Goal: Navigation & Orientation: Understand site structure

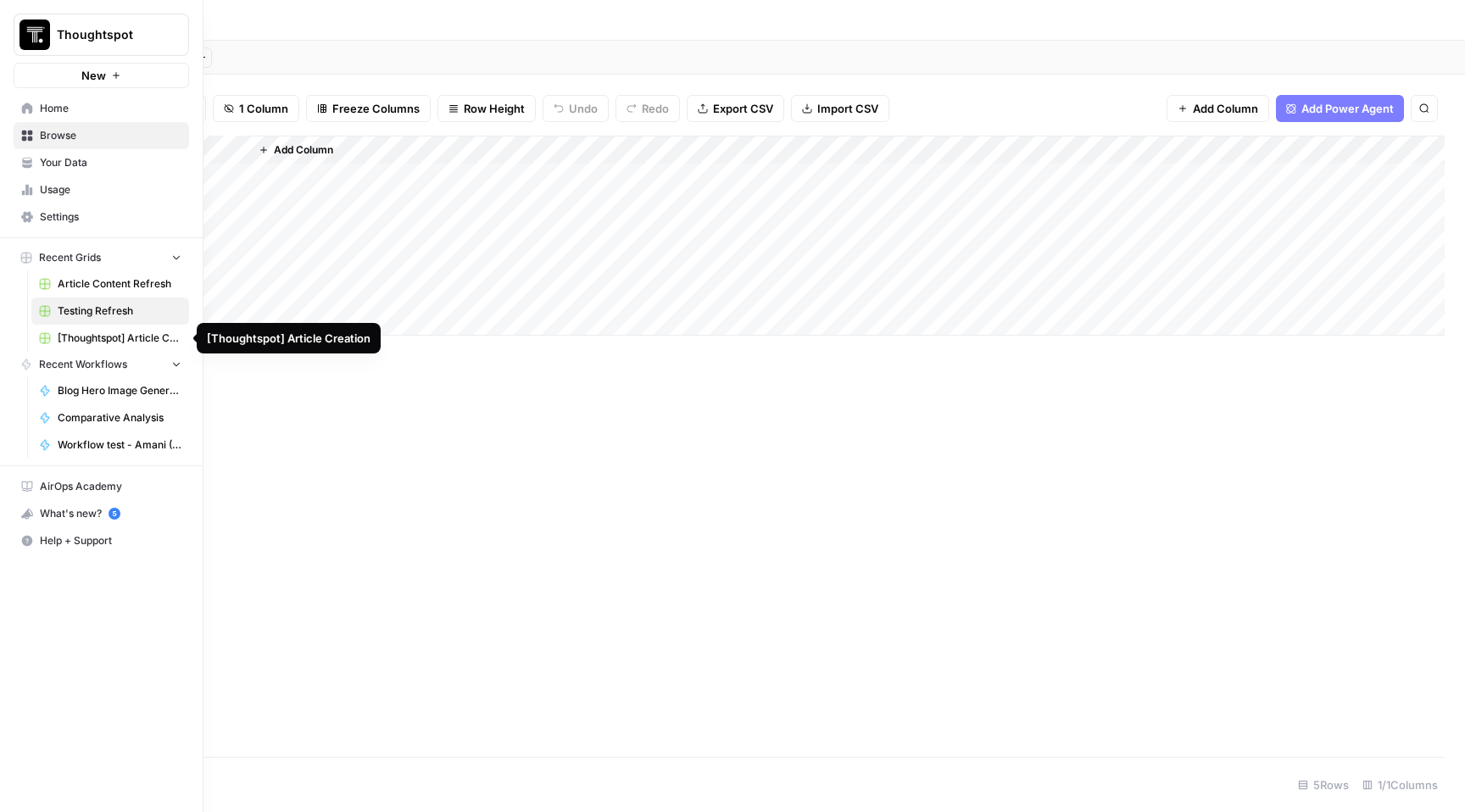
click at [117, 335] on span "[Thoughtspot] Article Creation" at bounding box center [119, 338] width 123 height 16
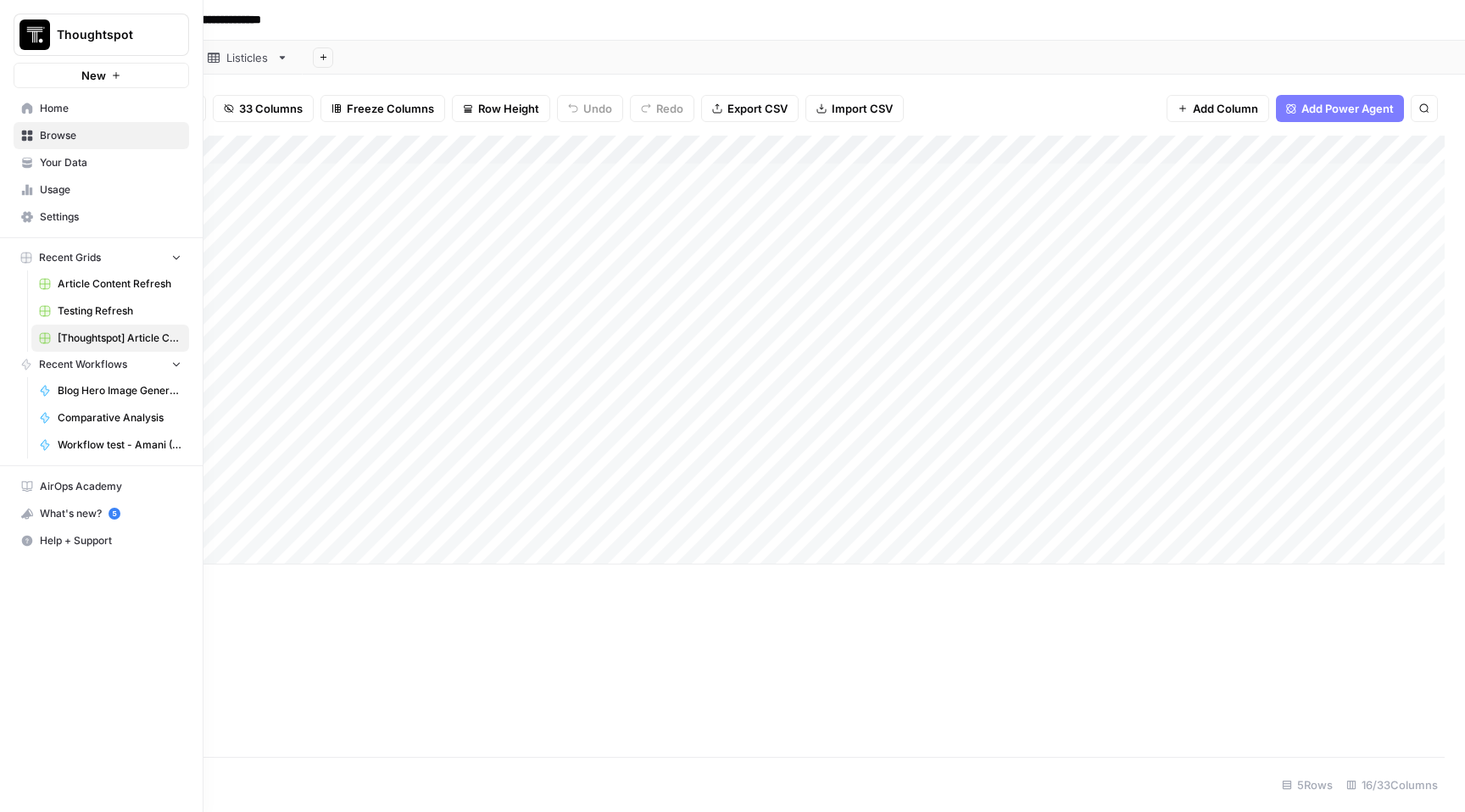
click at [90, 190] on span "Usage" at bounding box center [111, 190] width 142 height 16
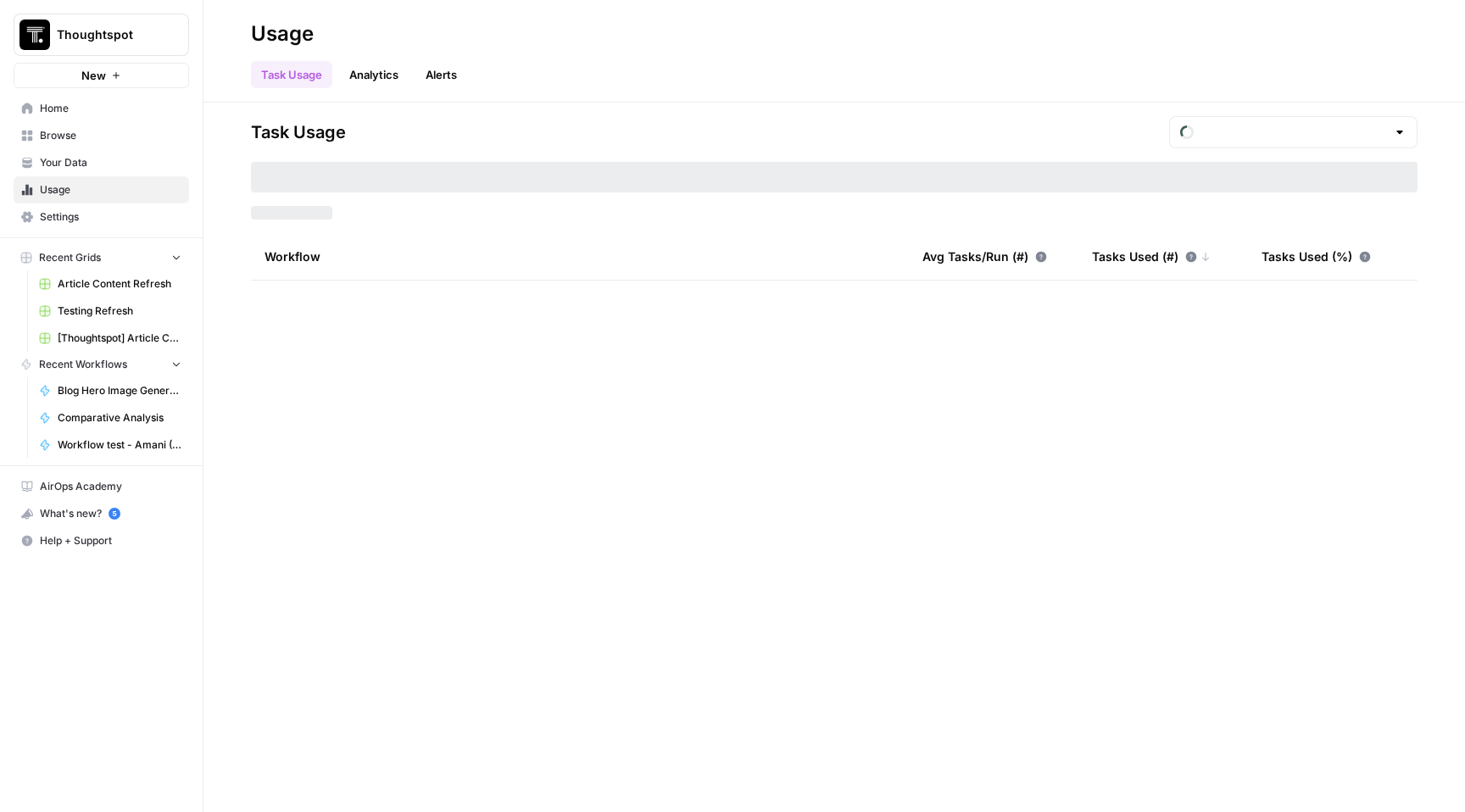
type input "August Tasks"
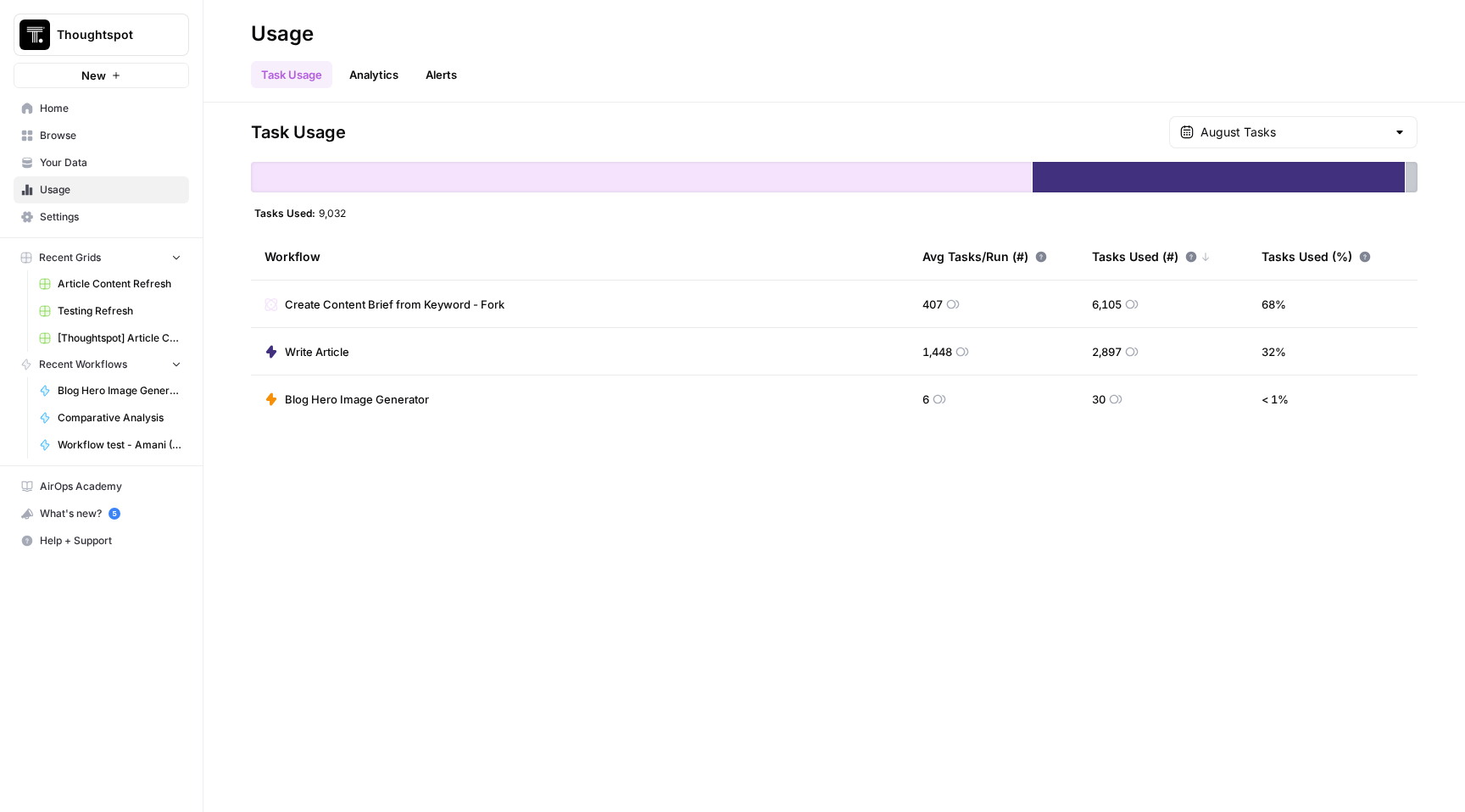
click at [112, 156] on span "Your Data" at bounding box center [111, 163] width 142 height 16
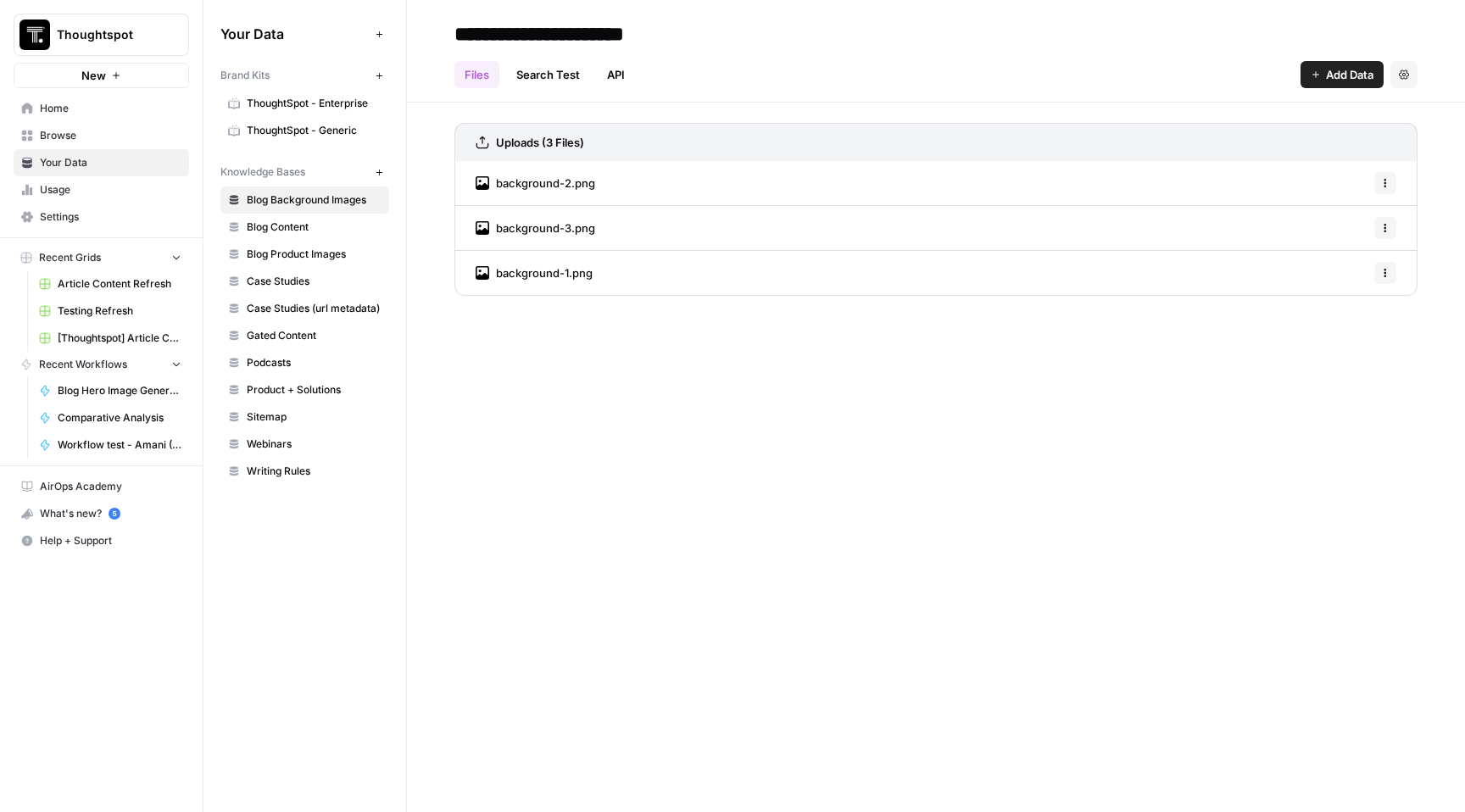
click at [97, 514] on div "What's new? 5" at bounding box center [101, 514] width 174 height 25
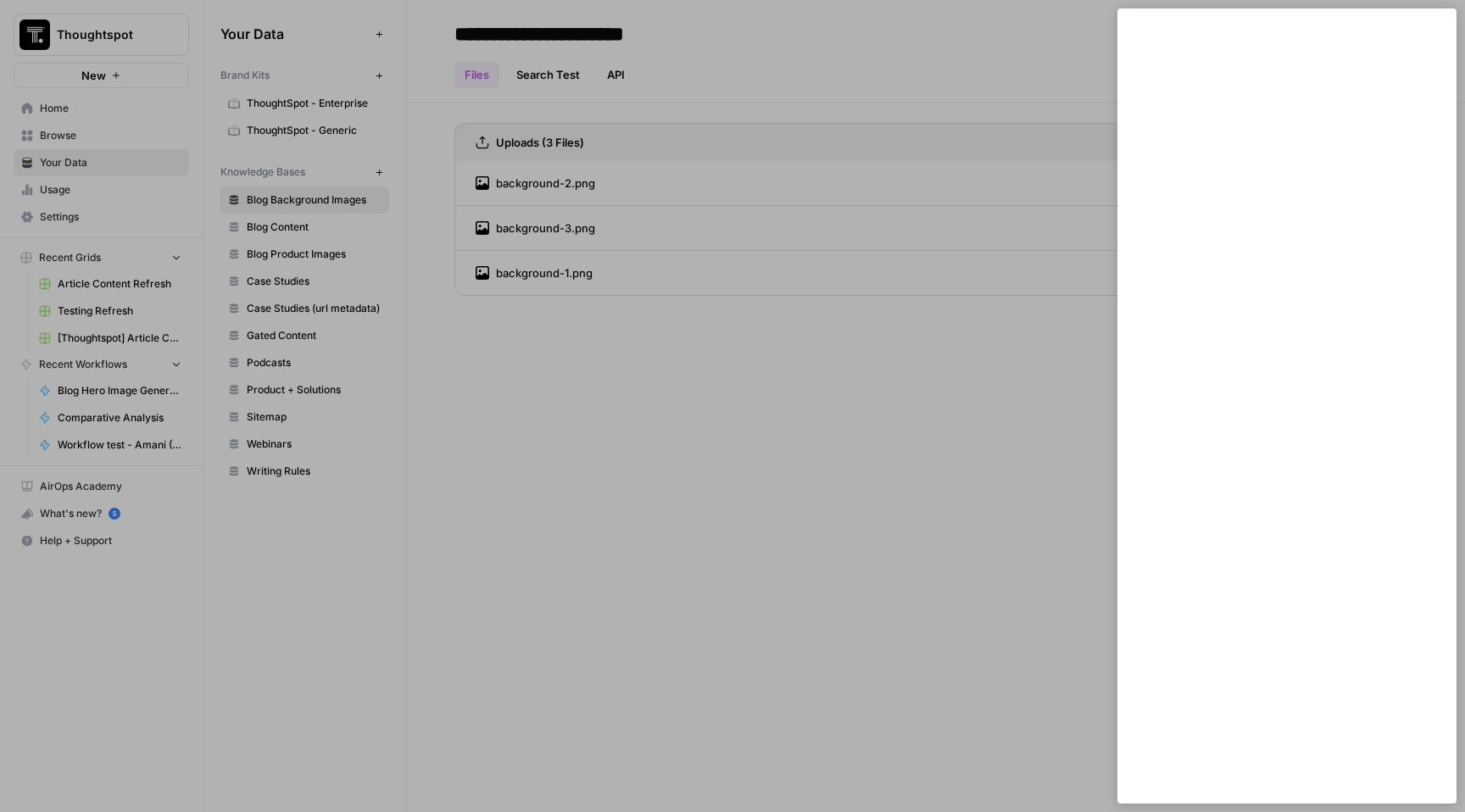
click at [298, 539] on div at bounding box center [732, 406] width 1465 height 812
